Goal: Information Seeking & Learning: Check status

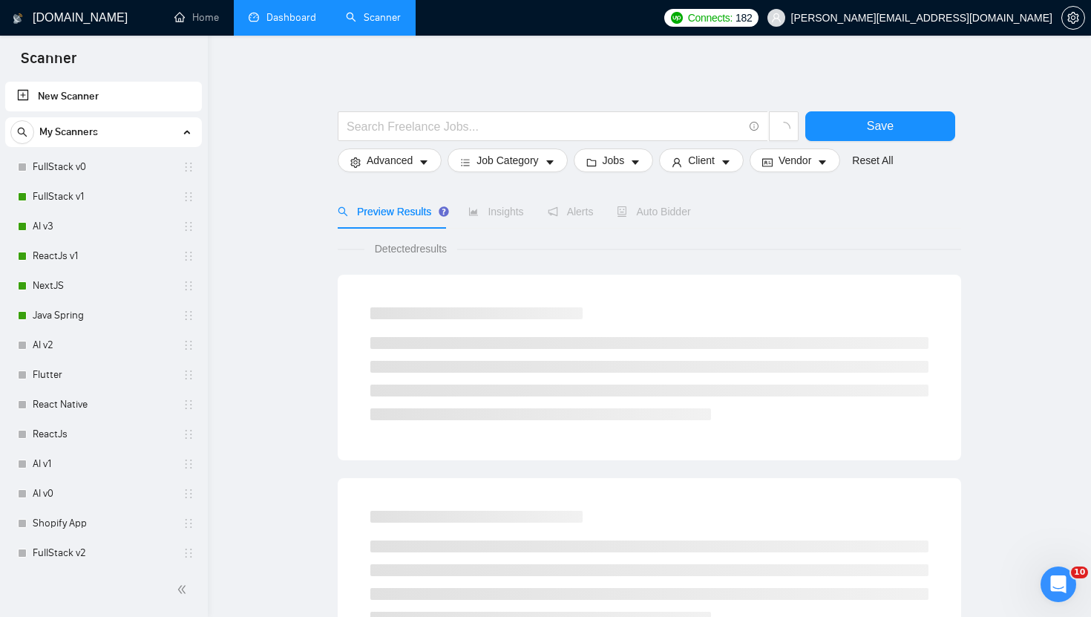
click at [295, 22] on link "Dashboard" at bounding box center [283, 17] width 68 height 13
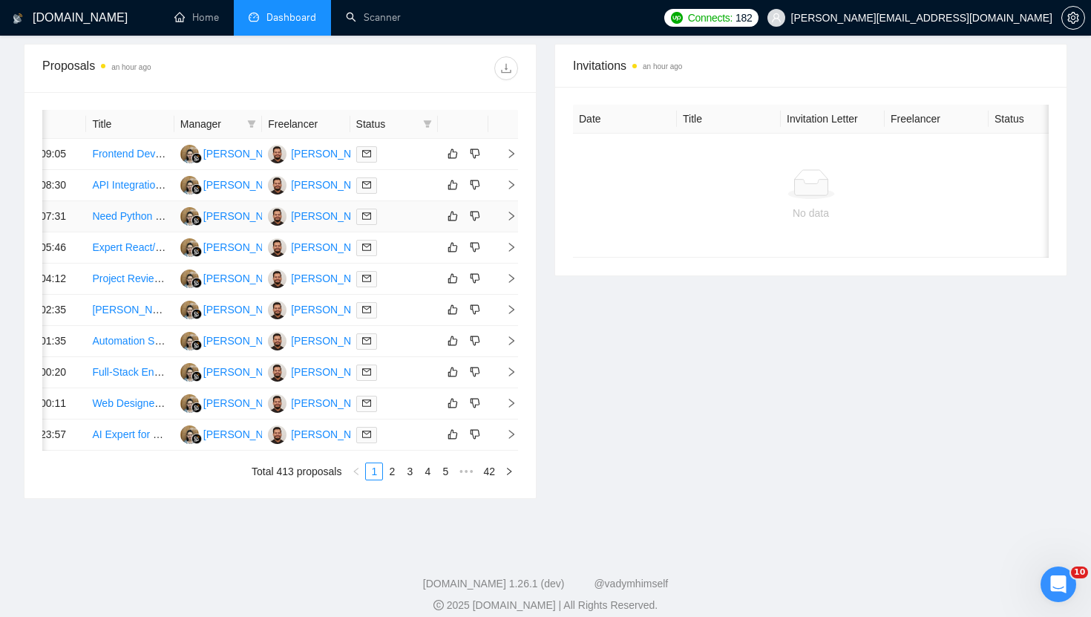
scroll to position [680, 0]
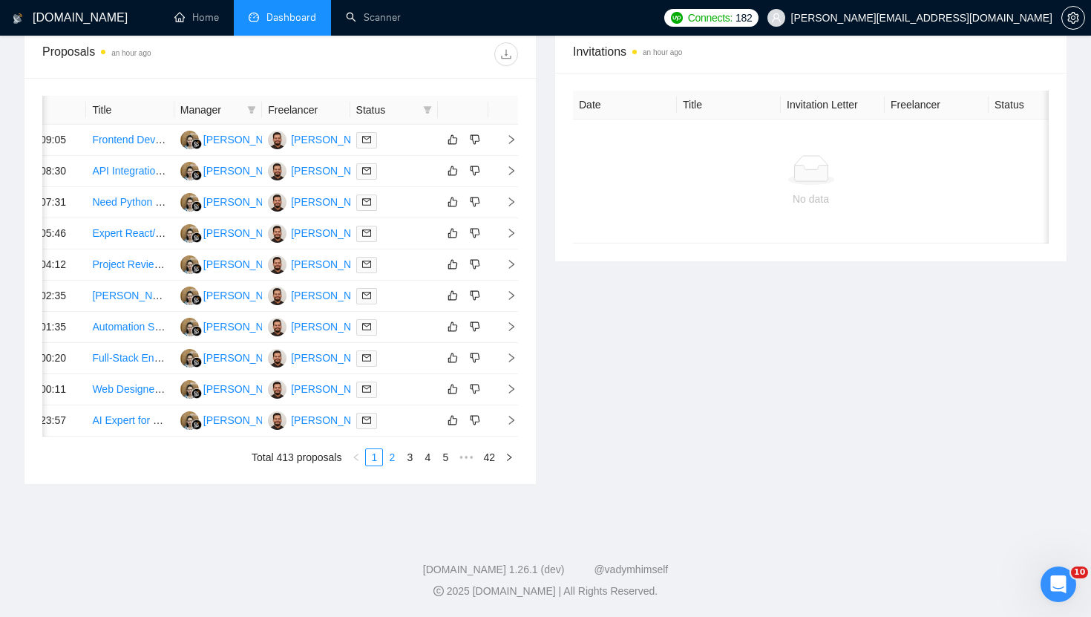
click at [396, 465] on link "2" at bounding box center [392, 457] width 16 height 16
click at [408, 465] on link "3" at bounding box center [410, 457] width 16 height 16
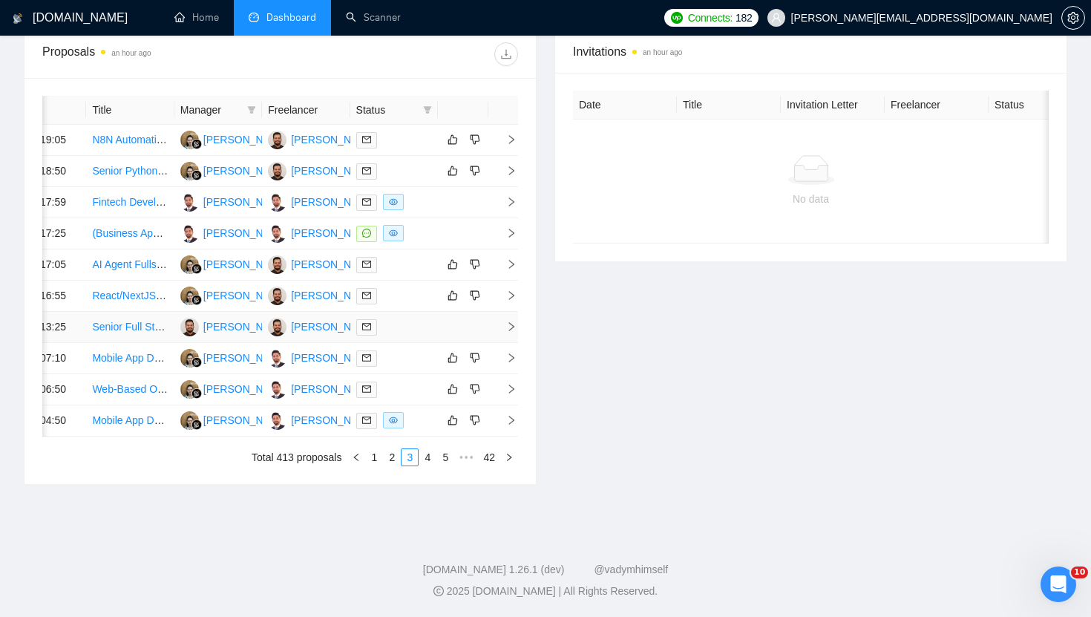
scroll to position [736, 0]
click at [387, 457] on link "2" at bounding box center [392, 457] width 16 height 16
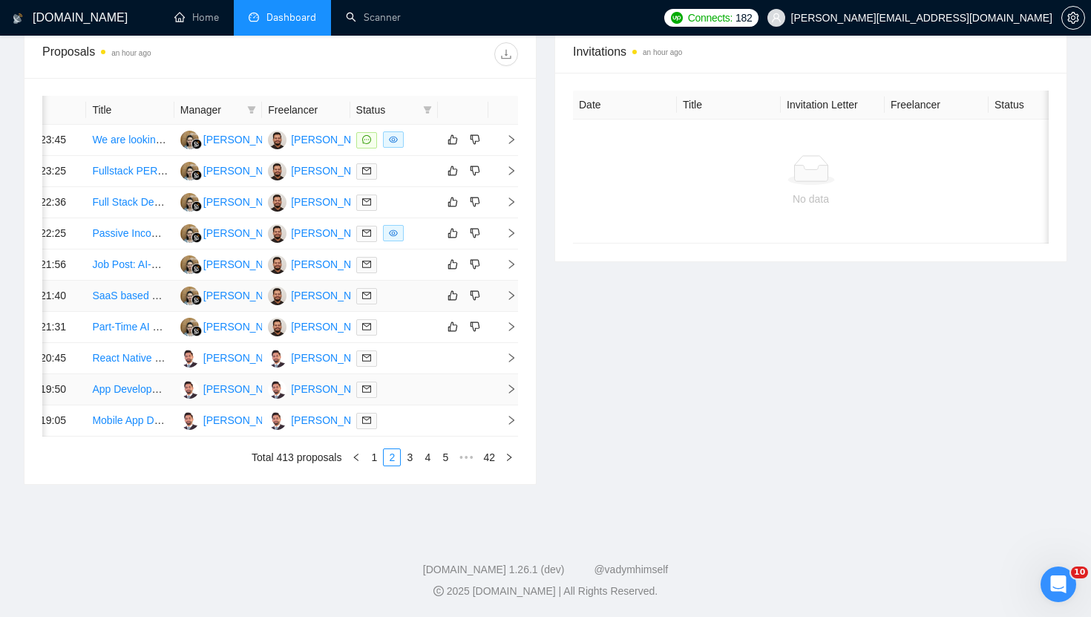
scroll to position [616, 0]
click at [520, 122] on div "Date Title Manager Freelancer Status [DATE] 23:45 We are looking for a no code …" at bounding box center [279, 281] width 511 height 406
click at [511, 134] on icon "right" at bounding box center [511, 139] width 10 height 10
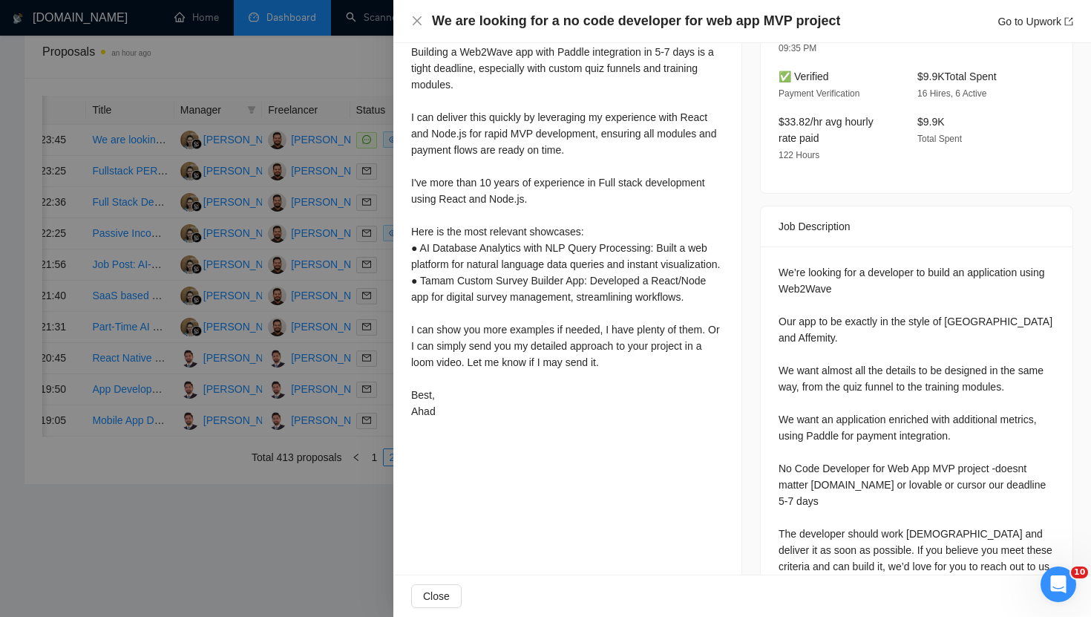
scroll to position [454, 0]
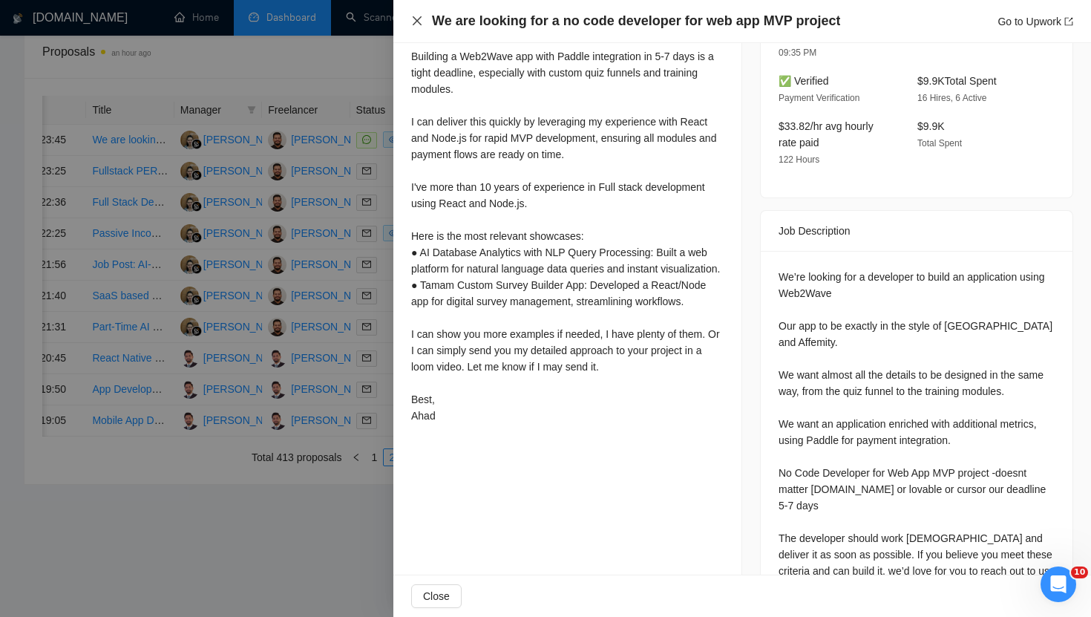
click at [417, 19] on icon "close" at bounding box center [417, 21] width 12 height 12
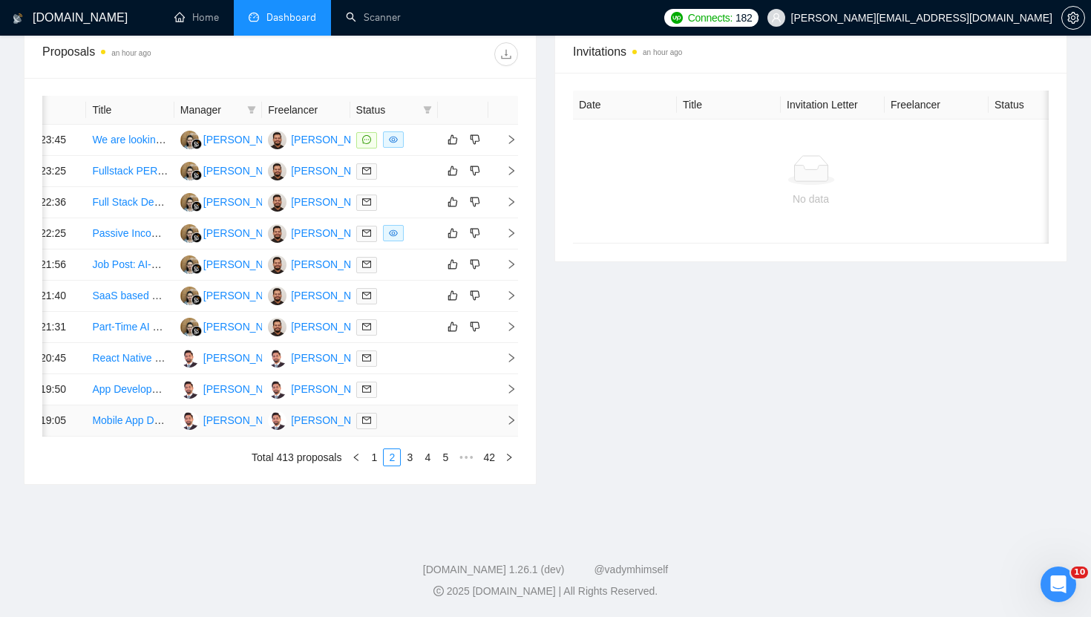
scroll to position [736, 0]
click at [406, 454] on link "3" at bounding box center [410, 457] width 16 height 16
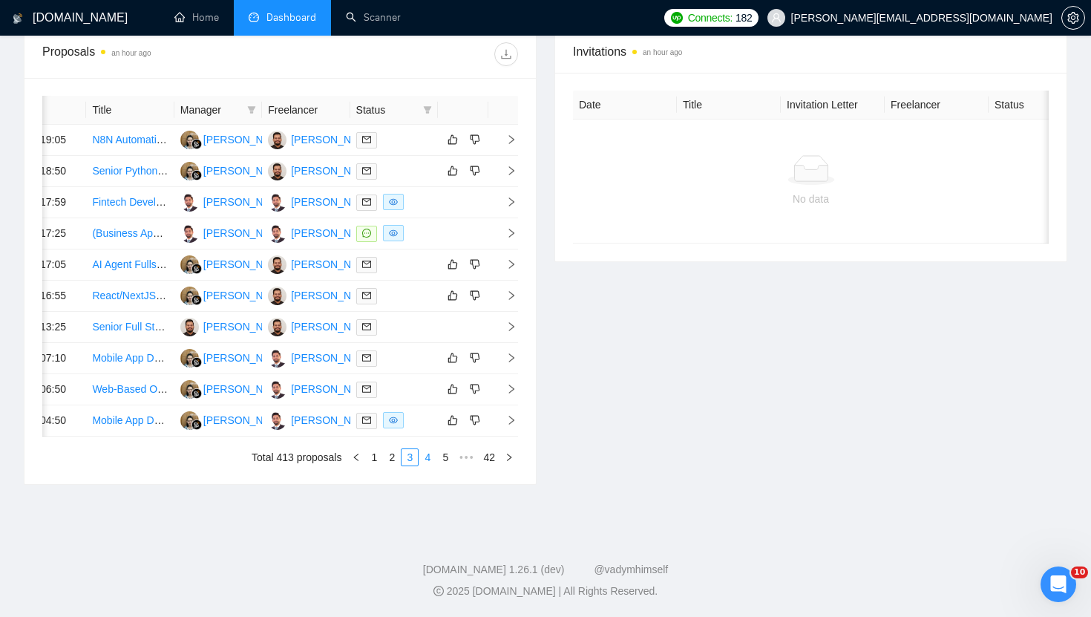
click at [425, 459] on link "4" at bounding box center [427, 457] width 16 height 16
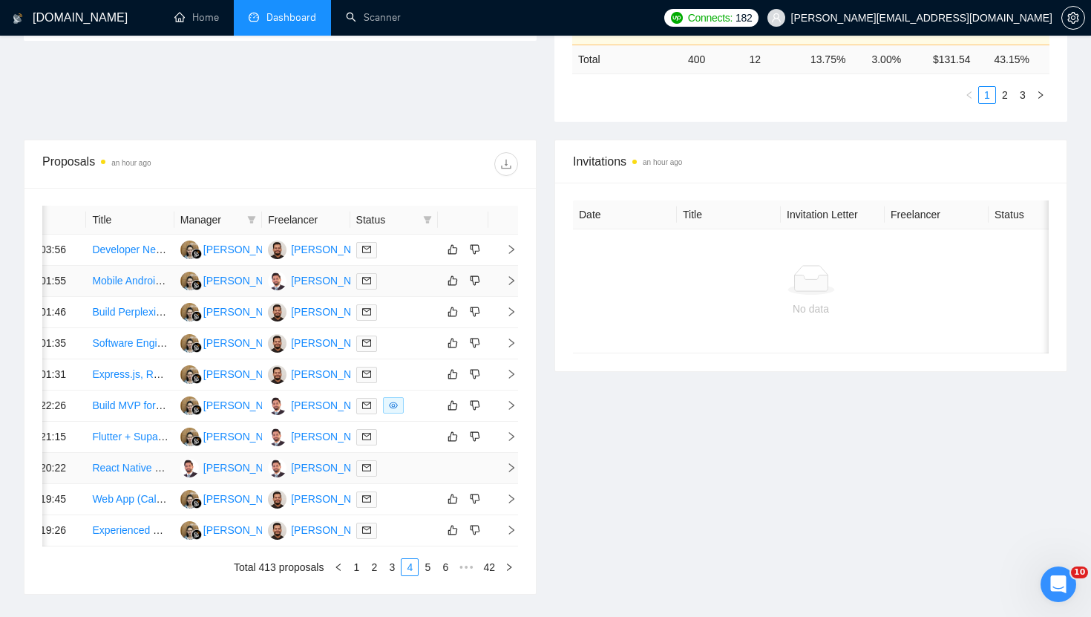
scroll to position [472, 0]
